Goal: Task Accomplishment & Management: Manage account settings

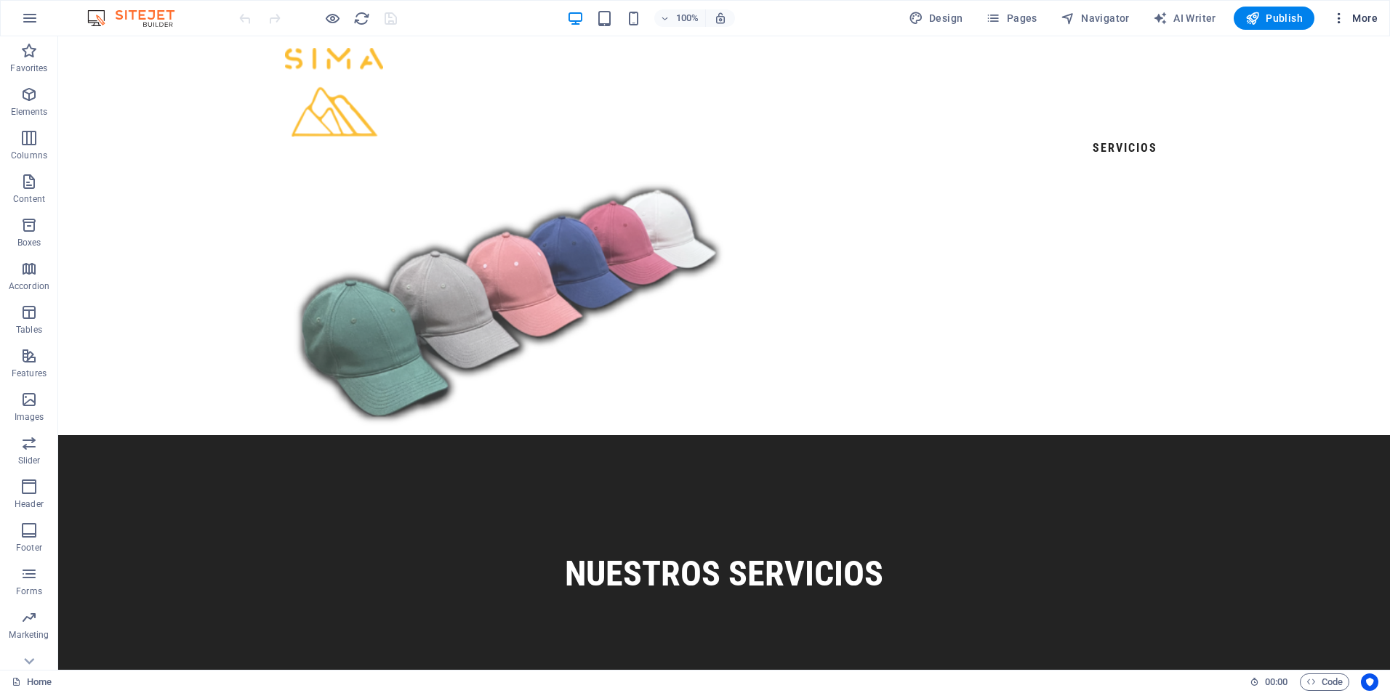
click at [1361, 23] on span "More" at bounding box center [1354, 18] width 46 height 15
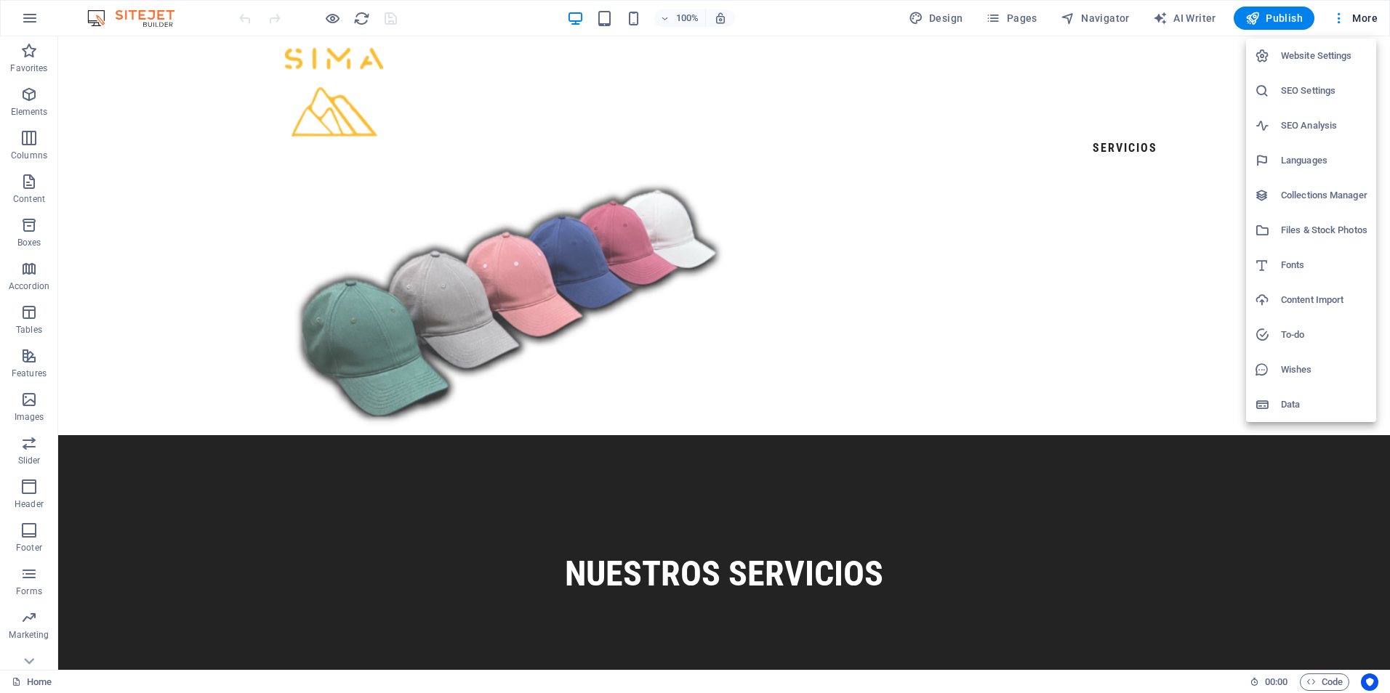
click at [1333, 91] on h6 "SEO Settings" at bounding box center [1324, 90] width 86 height 17
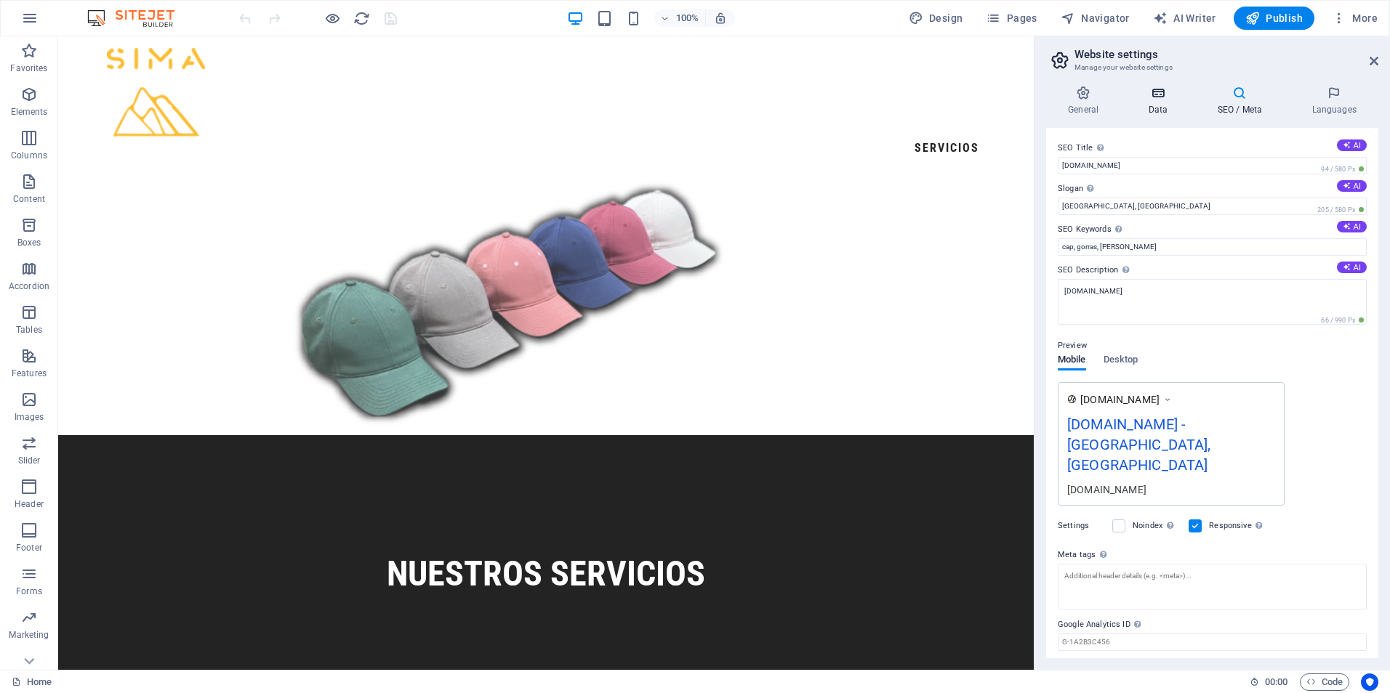
click at [1165, 102] on h4 "Data" at bounding box center [1160, 101] width 69 height 31
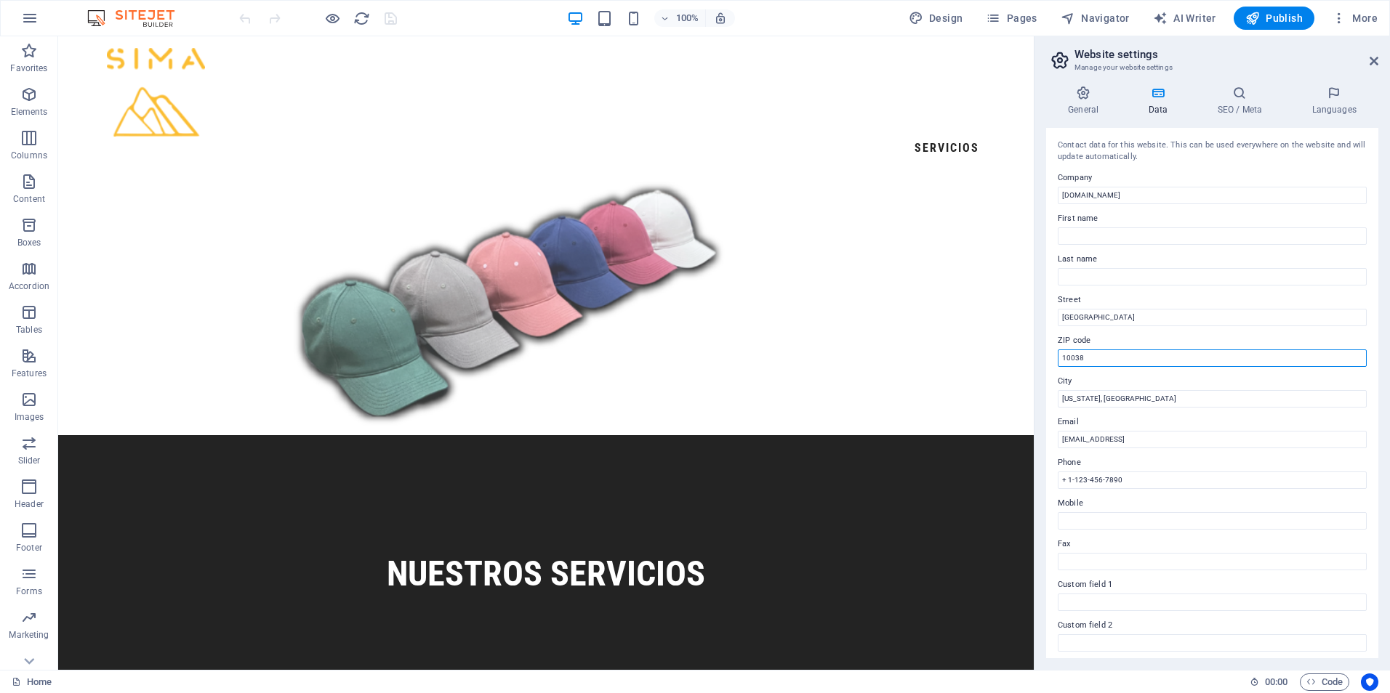
click at [1090, 362] on input "10038" at bounding box center [1211, 358] width 309 height 17
drag, startPoint x: 1090, startPoint y: 362, endPoint x: 1078, endPoint y: 363, distance: 12.4
click at [1078, 363] on input "10038" at bounding box center [1211, 358] width 309 height 17
type input "01006"
type input "[PERSON_NAME]"
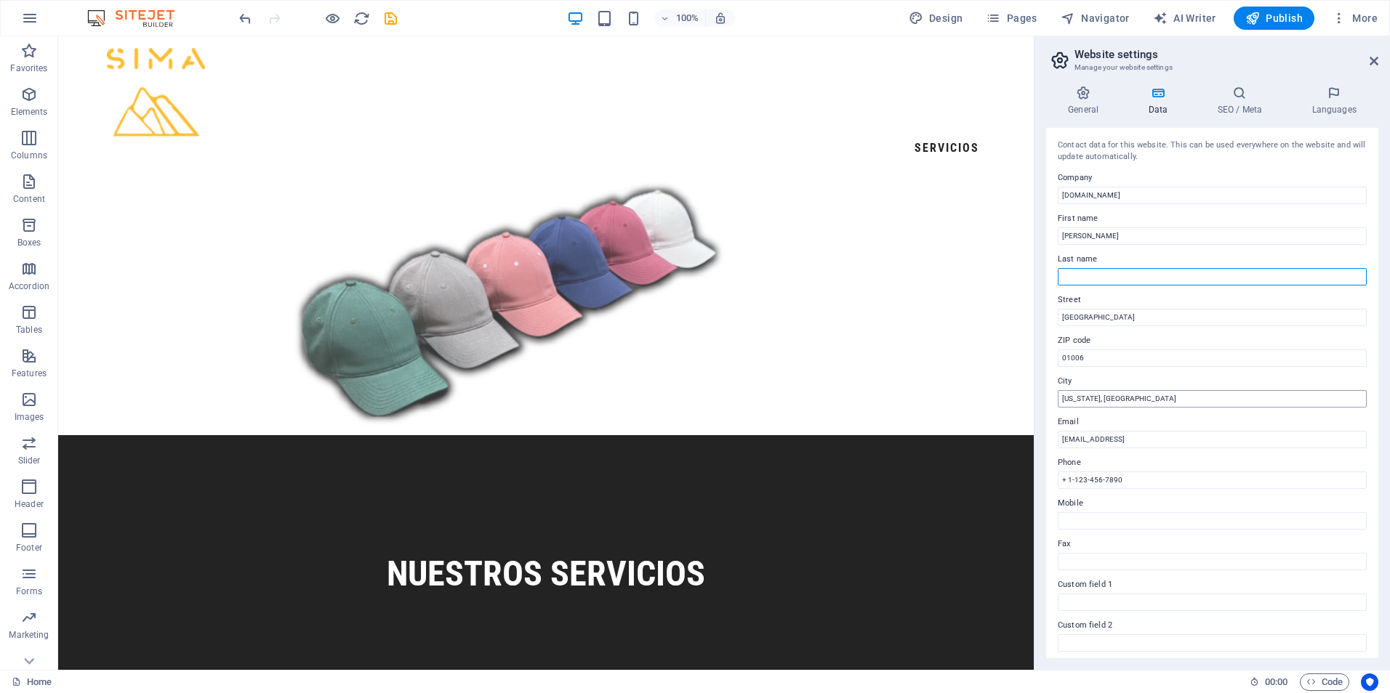
type input "[PERSON_NAME]"
drag, startPoint x: 1096, startPoint y: 281, endPoint x: 1053, endPoint y: 287, distance: 43.4
click at [1053, 287] on div "Contact data for this website. This can be used everywhere on the website and w…" at bounding box center [1212, 393] width 332 height 531
drag, startPoint x: 1177, startPoint y: 271, endPoint x: 1029, endPoint y: 260, distance: 147.9
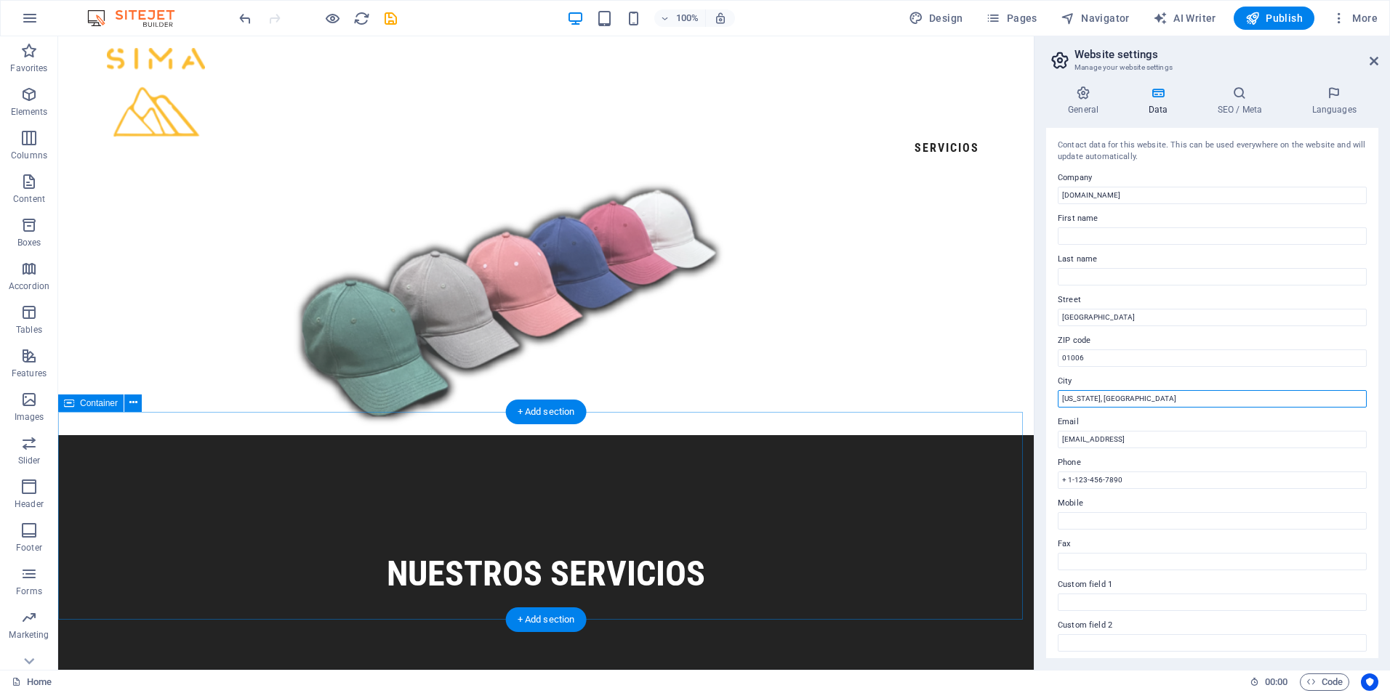
drag, startPoint x: 1174, startPoint y: 439, endPoint x: 1002, endPoint y: 422, distance: 173.1
click at [1076, 404] on input "[US_STATE], [GEOGRAPHIC_DATA]" at bounding box center [1211, 398] width 309 height 17
drag, startPoint x: 1105, startPoint y: 396, endPoint x: 1033, endPoint y: 408, distance: 72.3
click at [1033, 408] on aside "Website settings Manage your website settings General Data SEO / Meta Languages…" at bounding box center [1211, 353] width 356 height 634
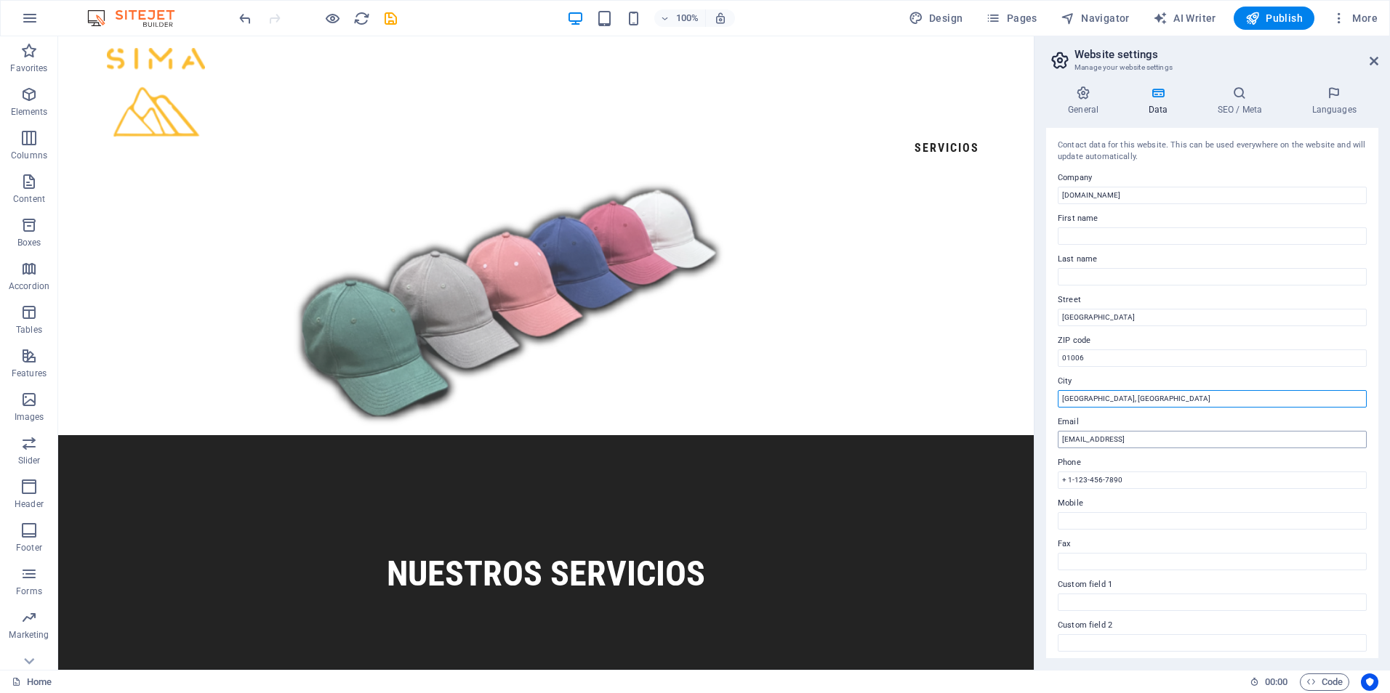
type input "[GEOGRAPHIC_DATA], [GEOGRAPHIC_DATA]"
drag, startPoint x: 1230, startPoint y: 443, endPoint x: 1063, endPoint y: 456, distance: 167.7
click at [1063, 456] on div "Contact data for this website. This can be used everywhere on the website and w…" at bounding box center [1212, 393] width 332 height 531
type input "[EMAIL_ADDRESS][DOMAIN_NAME]"
drag, startPoint x: 1123, startPoint y: 483, endPoint x: 1055, endPoint y: 495, distance: 69.4
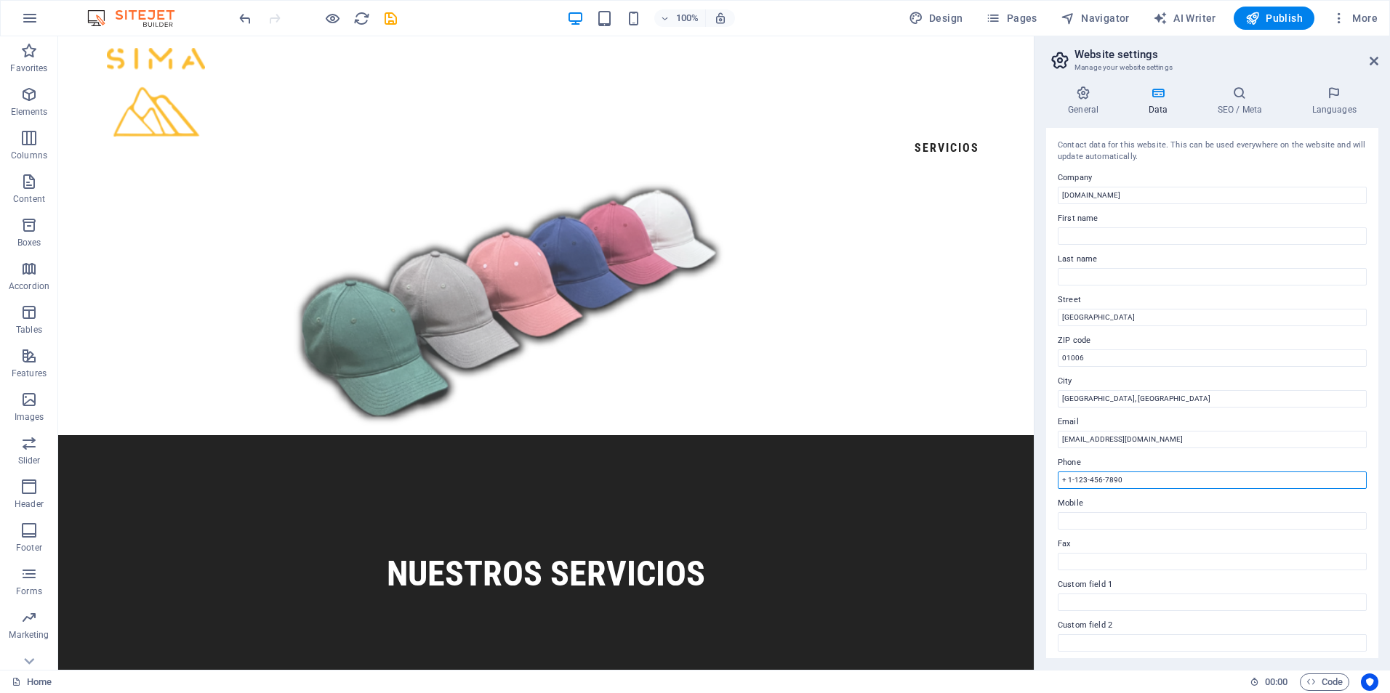
click at [1055, 495] on div "Contact data for this website. This can be used everywhere on the website and w…" at bounding box center [1212, 393] width 332 height 531
click at [1061, 481] on input "502" at bounding box center [1211, 480] width 309 height 17
type input "+502"
click at [1176, 523] on input "Mobile" at bounding box center [1211, 520] width 309 height 17
click at [387, 15] on icon "save" at bounding box center [390, 18] width 17 height 17
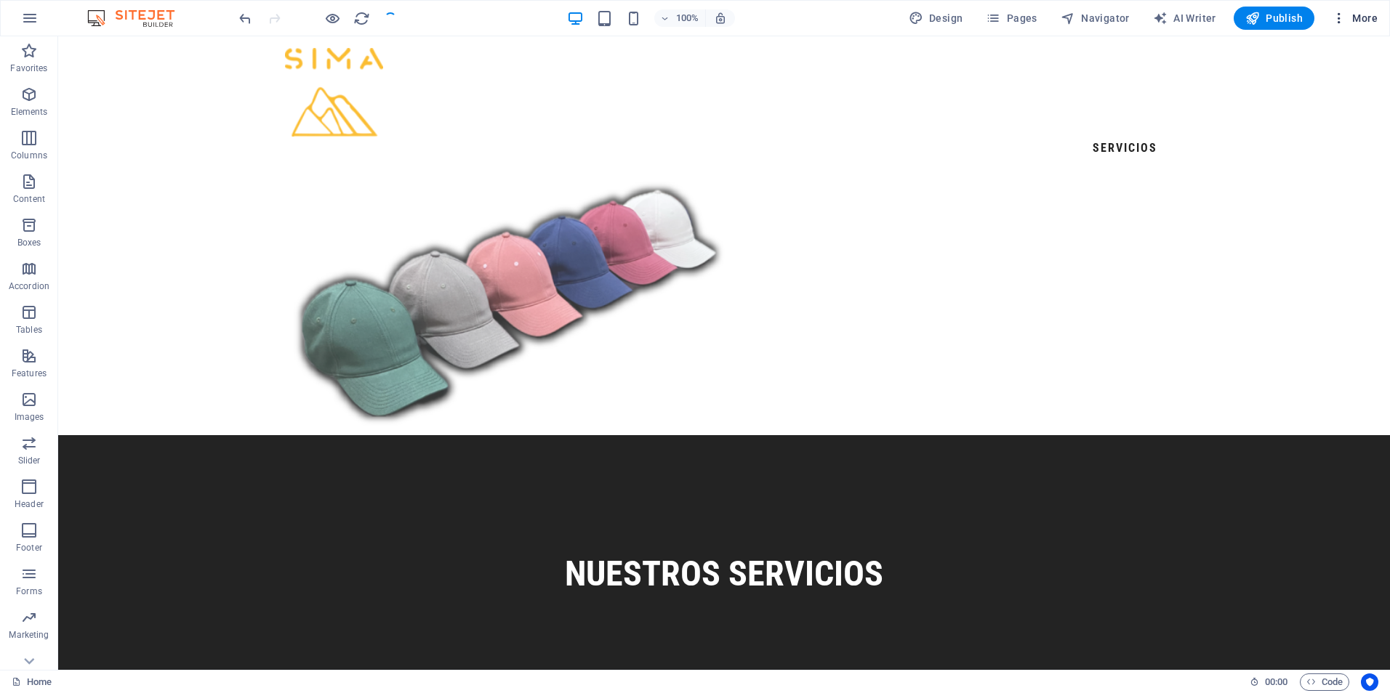
click at [1338, 18] on icon "button" at bounding box center [1338, 18] width 15 height 15
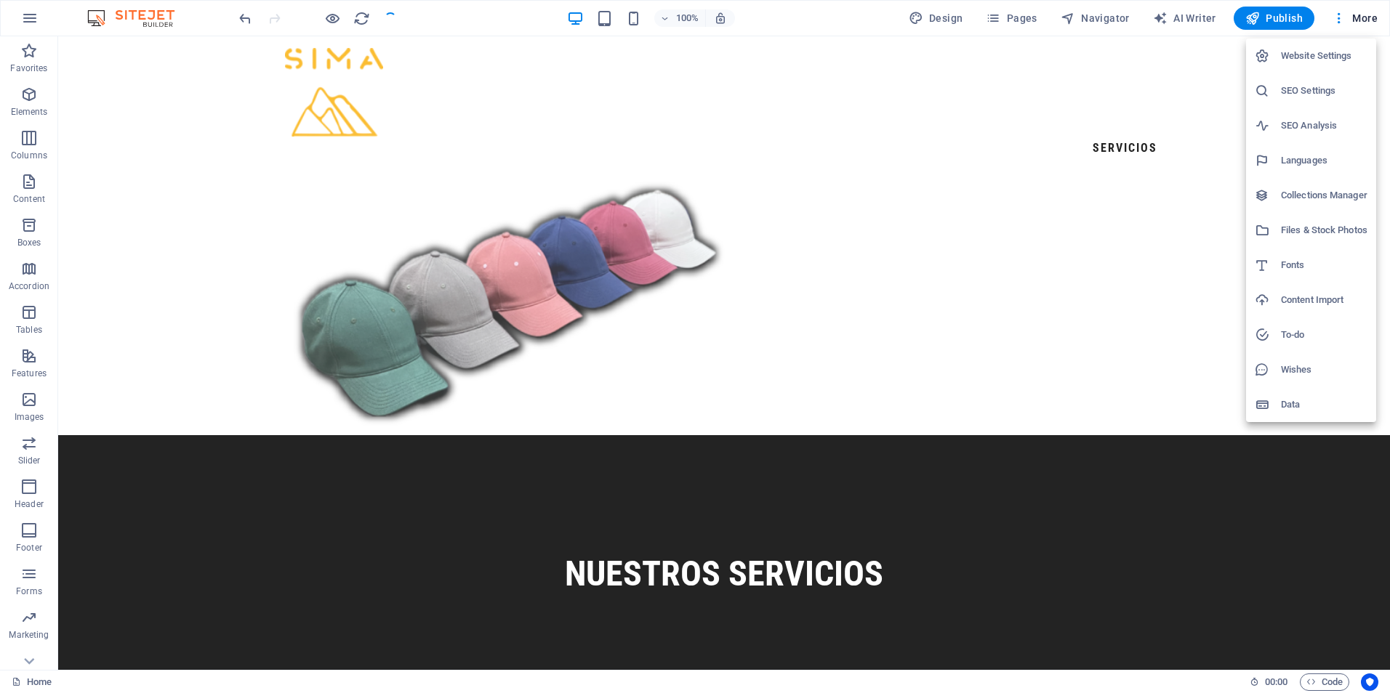
click at [1318, 128] on h6 "SEO Analysis" at bounding box center [1324, 125] width 86 height 17
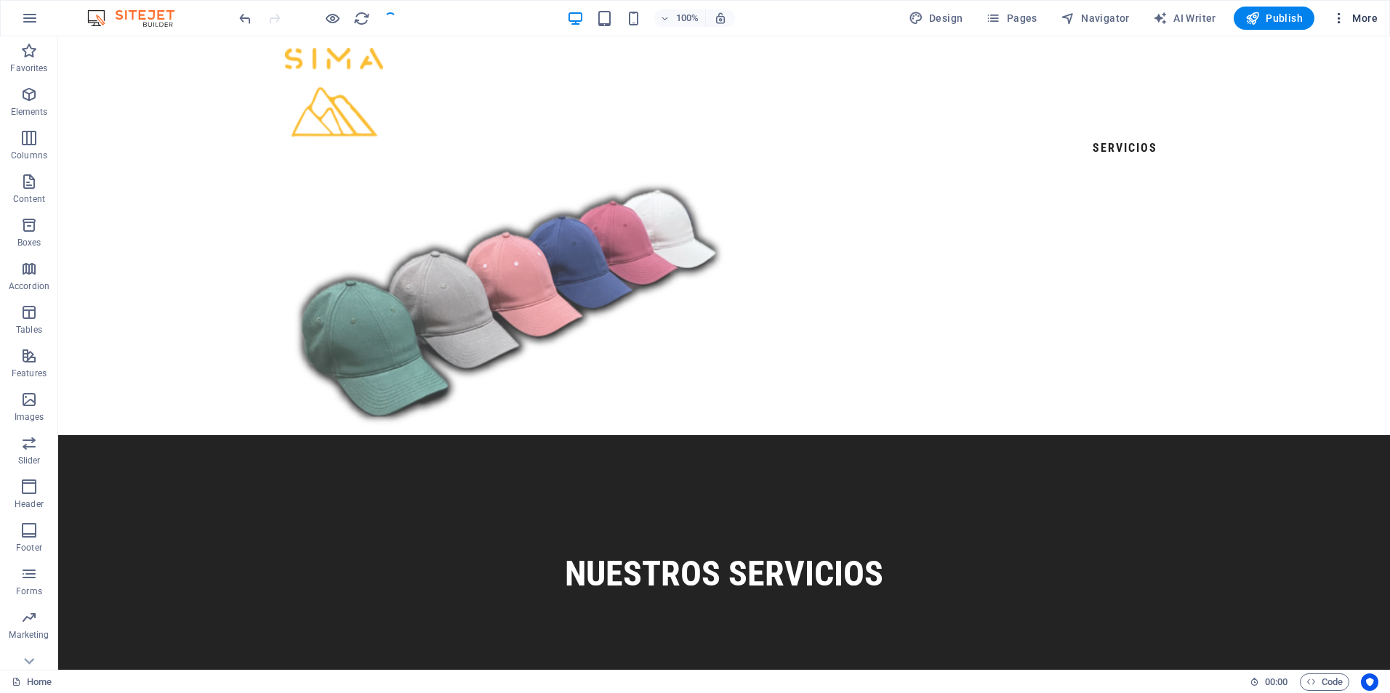
click at [1359, 21] on span "More" at bounding box center [1354, 18] width 46 height 15
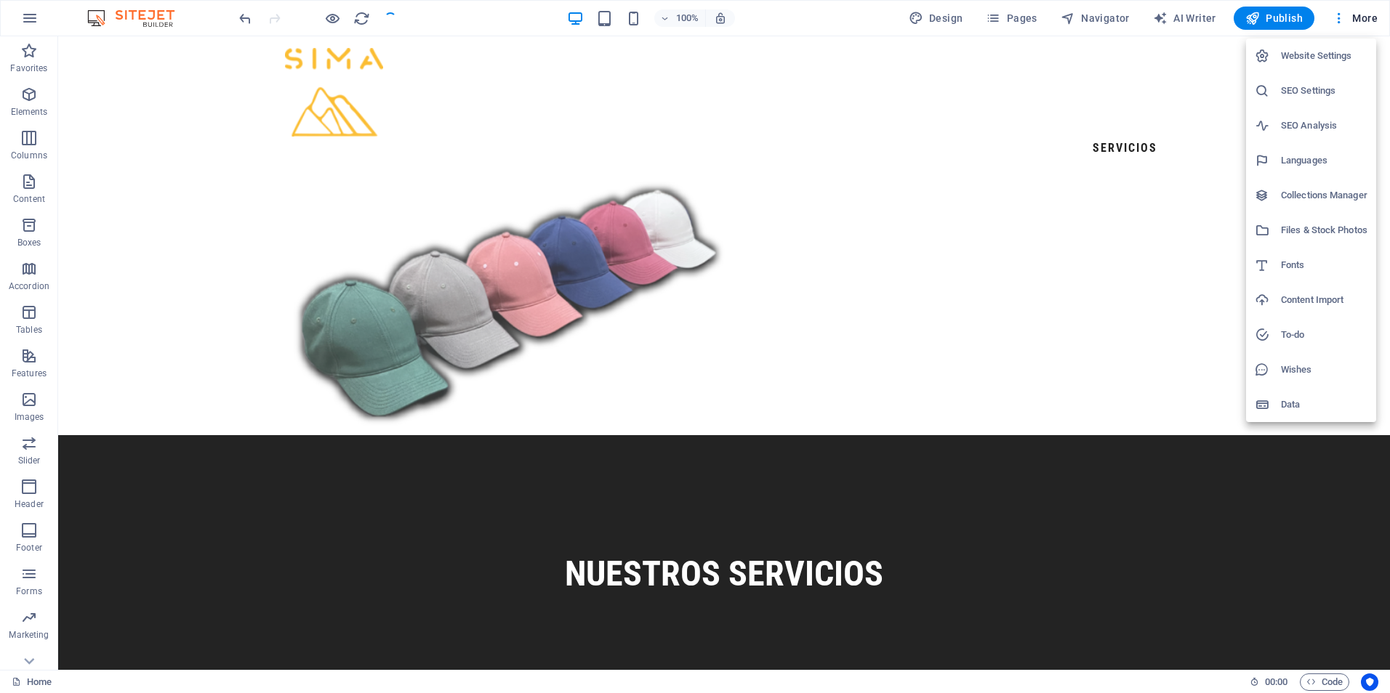
click at [1320, 81] on li "SEO Settings" at bounding box center [1311, 90] width 130 height 35
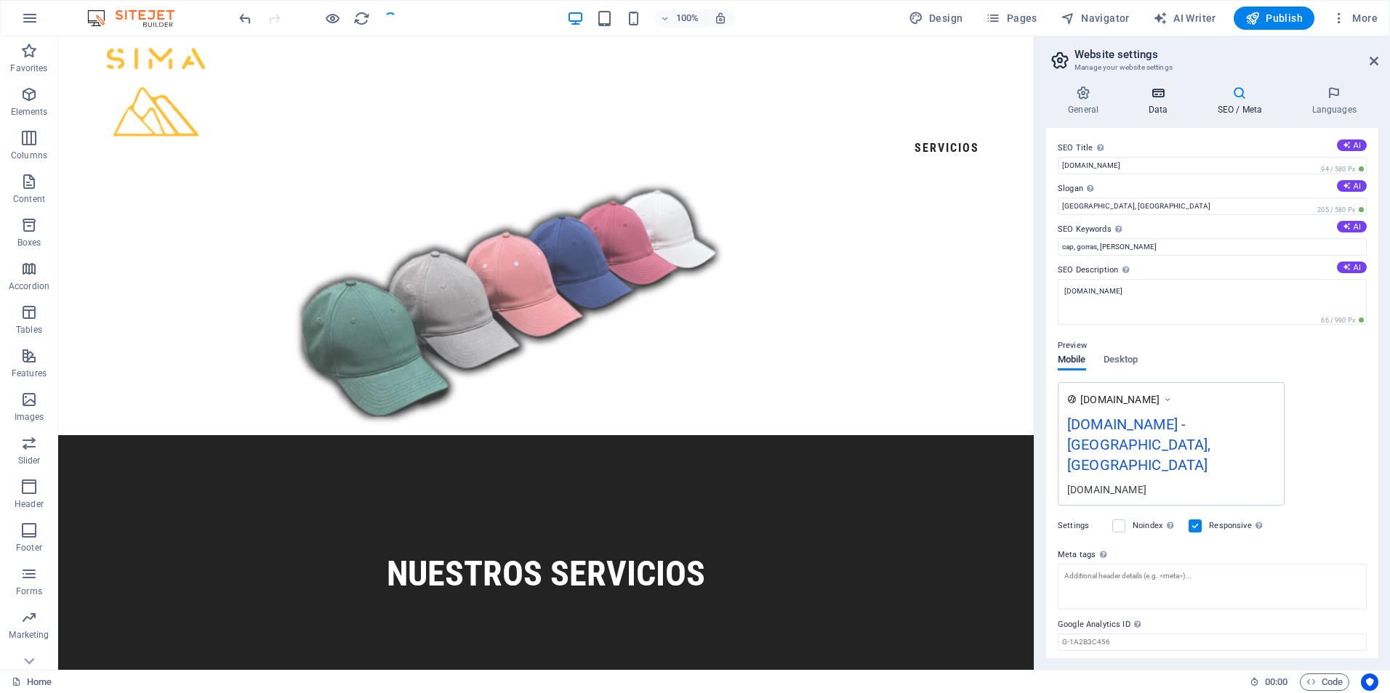
click at [1156, 103] on h4 "Data" at bounding box center [1160, 101] width 69 height 31
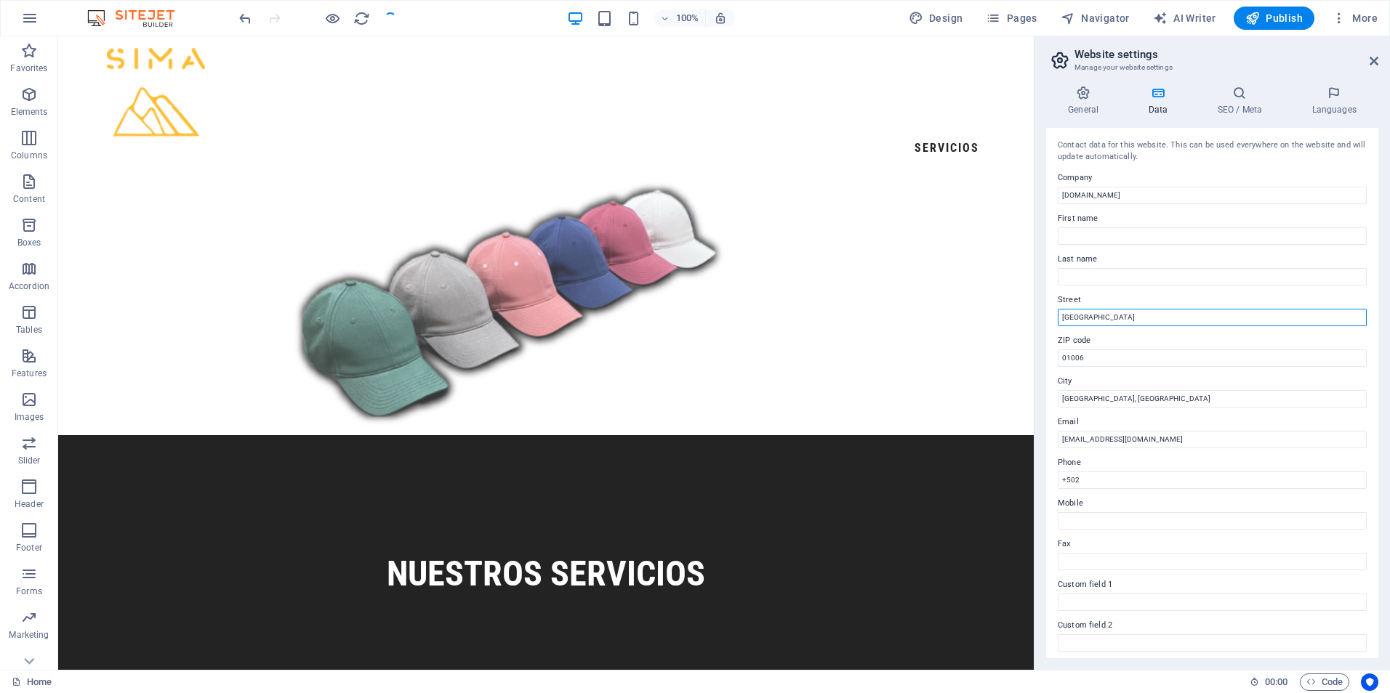
drag, startPoint x: 1130, startPoint y: 314, endPoint x: 1057, endPoint y: 322, distance: 73.8
click at [1057, 322] on div "Contact data for this website. This can be used everywhere on the website and w…" at bounding box center [1212, 393] width 332 height 531
click at [1145, 321] on input "Blvd el [PERSON_NAME]" at bounding box center [1211, 317] width 309 height 17
click at [1125, 321] on input "Blvd el [PERSON_NAME]" at bounding box center [1211, 317] width 309 height 17
type input "Blvd el [PERSON_NAME]"
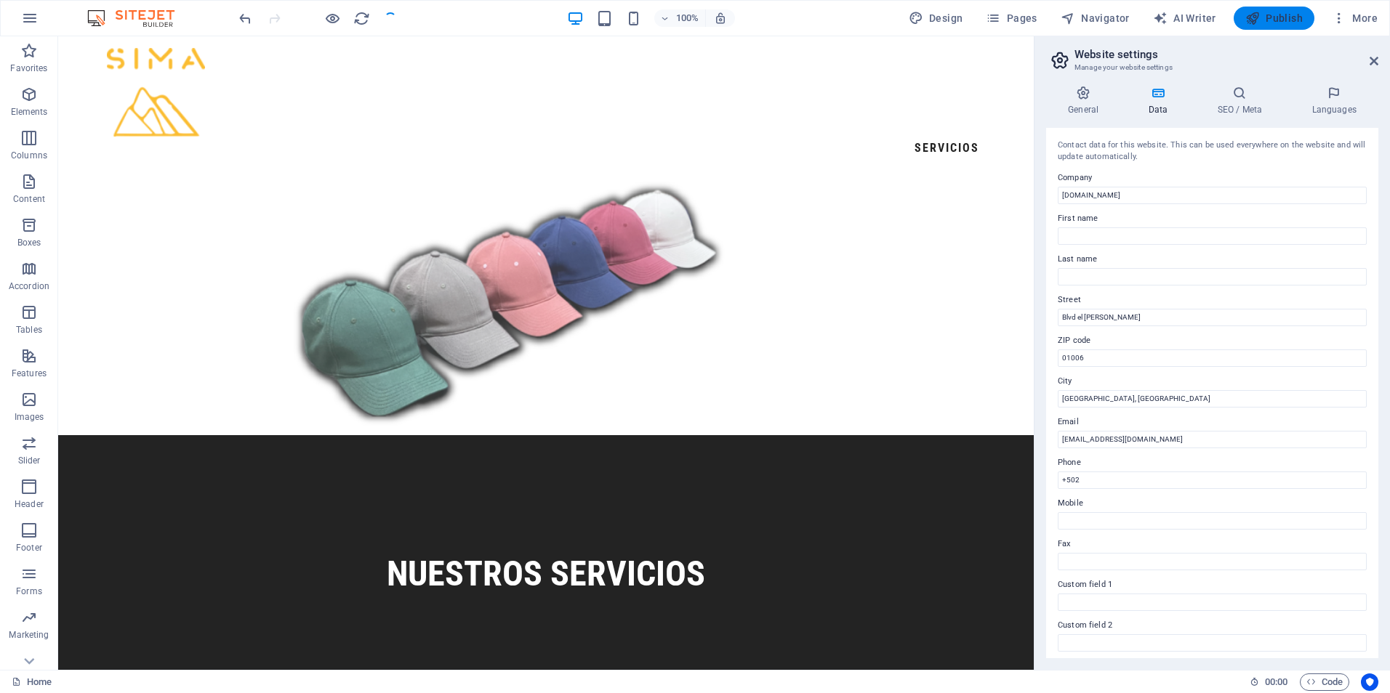
click at [1295, 13] on span "Publish" at bounding box center [1273, 18] width 57 height 15
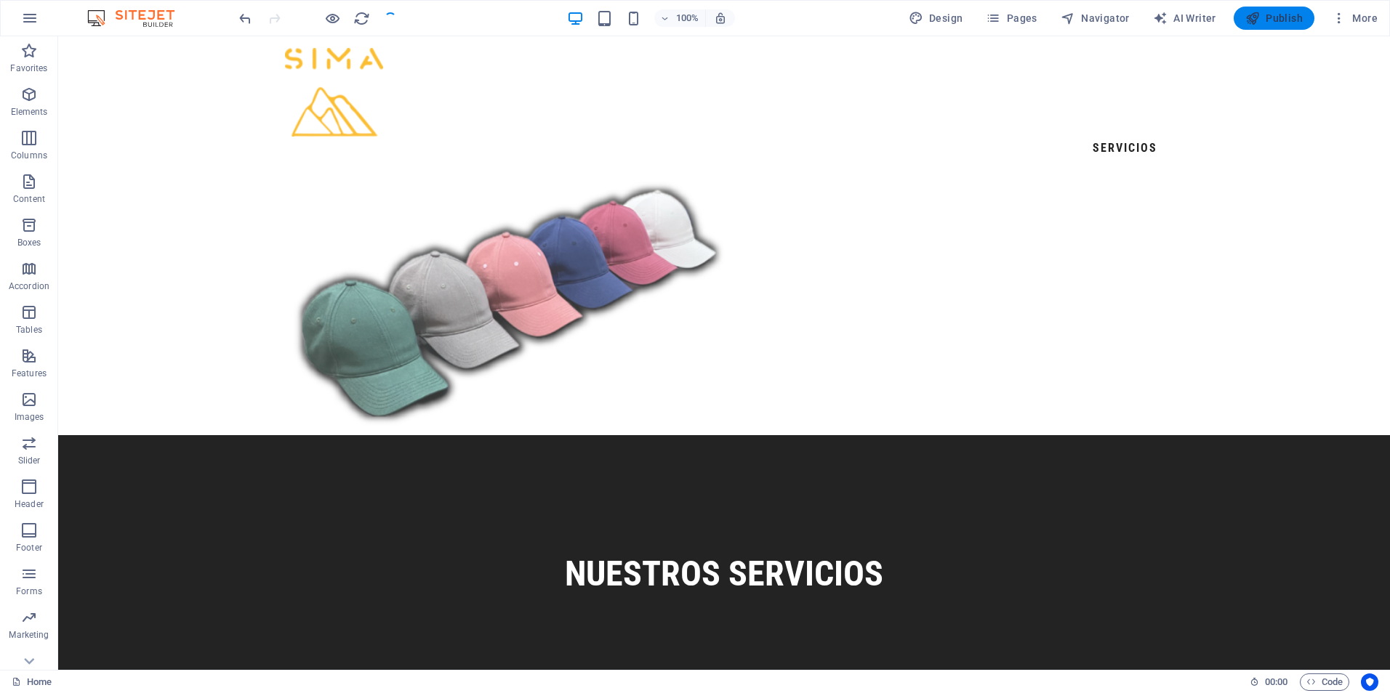
click at [1283, 17] on span "Publish" at bounding box center [1273, 18] width 57 height 15
